Goal: Check status: Check status

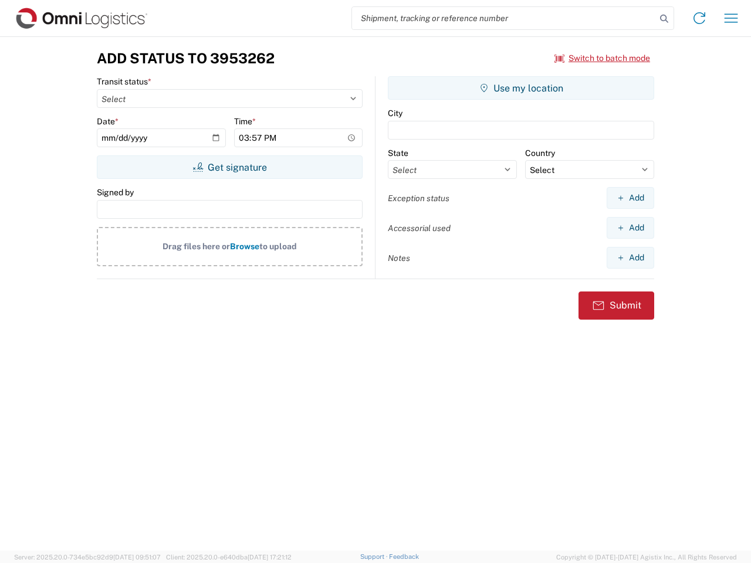
click at [504, 18] on input "search" at bounding box center [504, 18] width 304 height 22
click at [664, 19] on icon at bounding box center [664, 19] width 16 height 16
click at [699, 18] on icon at bounding box center [699, 18] width 19 height 19
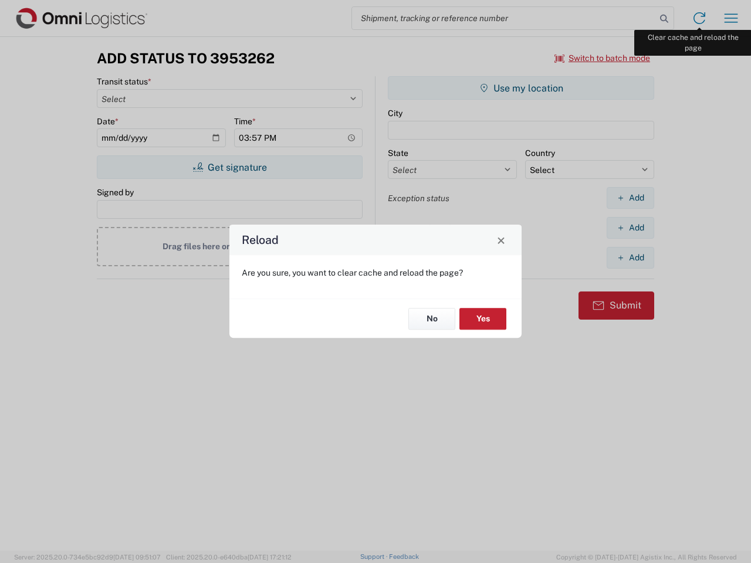
click at [731, 18] on div "Reload Are you sure, you want to clear cache and reload the page? No Yes" at bounding box center [375, 281] width 751 height 563
click at [603, 58] on div "Reload Are you sure, you want to clear cache and reload the page? No Yes" at bounding box center [375, 281] width 751 height 563
click at [229, 167] on div "Reload Are you sure, you want to clear cache and reload the page? No Yes" at bounding box center [375, 281] width 751 height 563
click at [521, 88] on div "Reload Are you sure, you want to clear cache and reload the page? No Yes" at bounding box center [375, 281] width 751 height 563
click at [630, 198] on div "Reload Are you sure, you want to clear cache and reload the page? No Yes" at bounding box center [375, 281] width 751 height 563
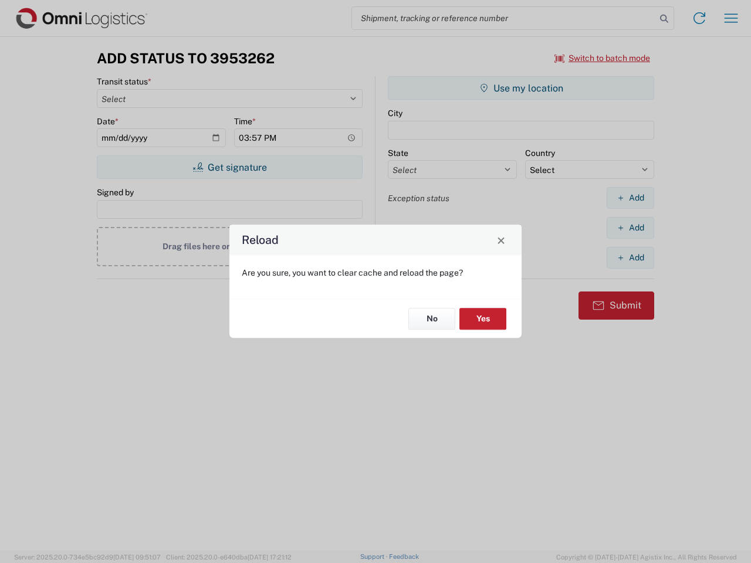
click at [630, 228] on div "Reload Are you sure, you want to clear cache and reload the page? No Yes" at bounding box center [375, 281] width 751 height 563
click at [630, 258] on div "Reload Are you sure, you want to clear cache and reload the page? No Yes" at bounding box center [375, 281] width 751 height 563
